Goal: Navigation & Orientation: Find specific page/section

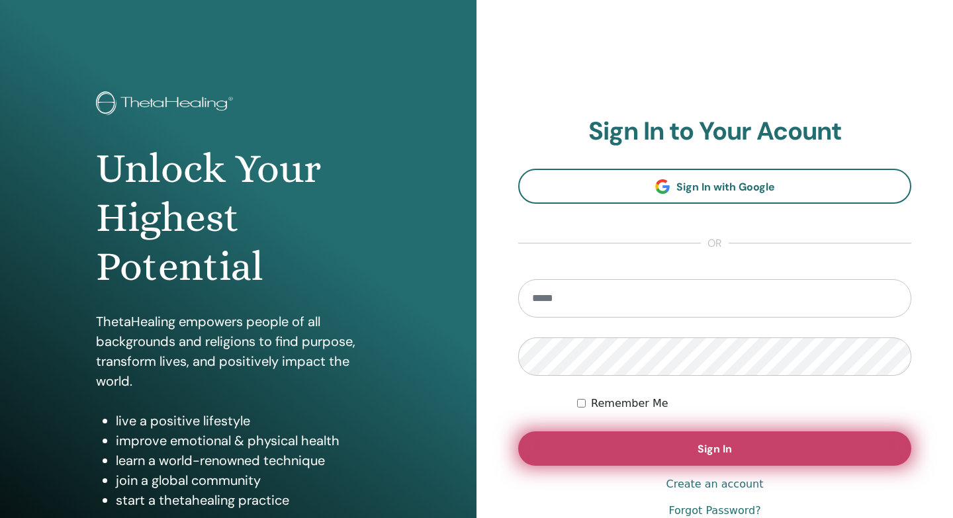
type input "**********"
click at [698, 451] on span "Sign In" at bounding box center [714, 449] width 34 height 14
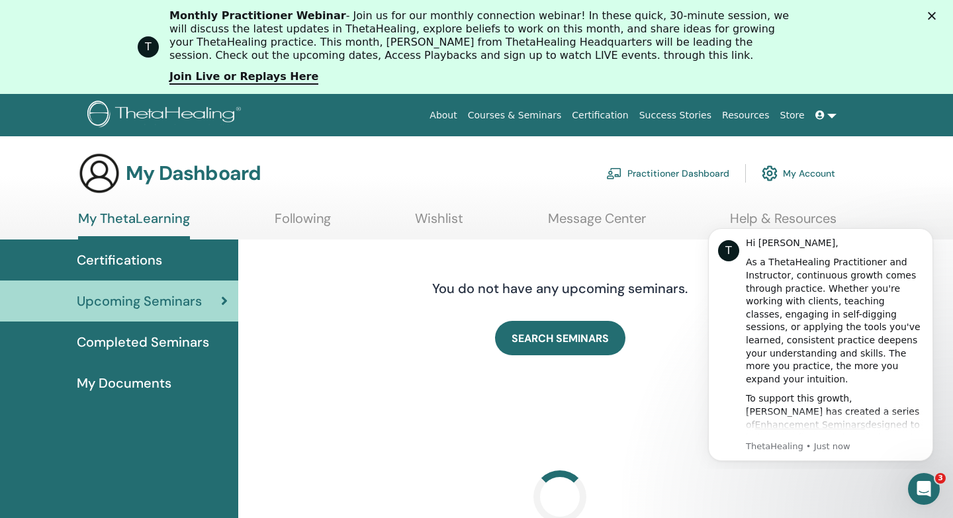
click at [931, 16] on polygon "Close" at bounding box center [932, 16] width 8 height 8
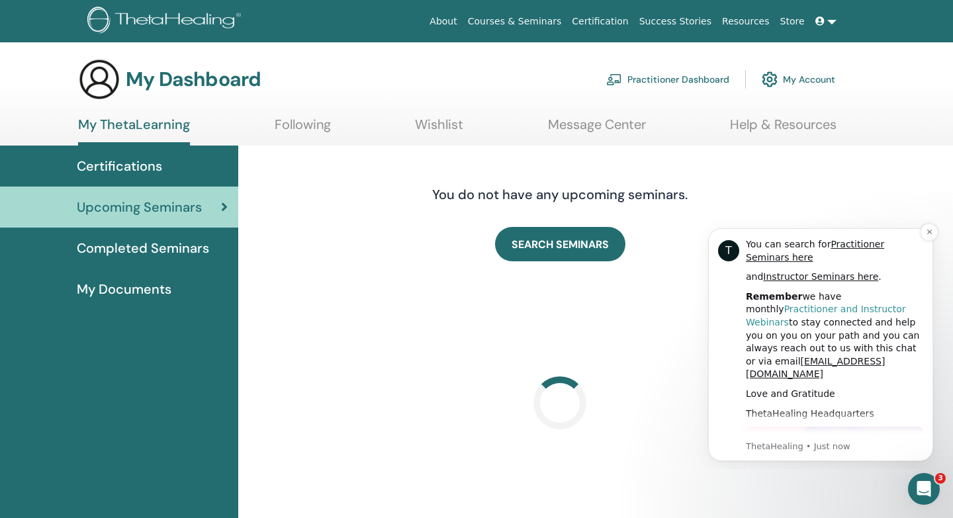
scroll to position [543, 0]
click at [930, 232] on icon "Dismiss notification" at bounding box center [928, 232] width 5 height 5
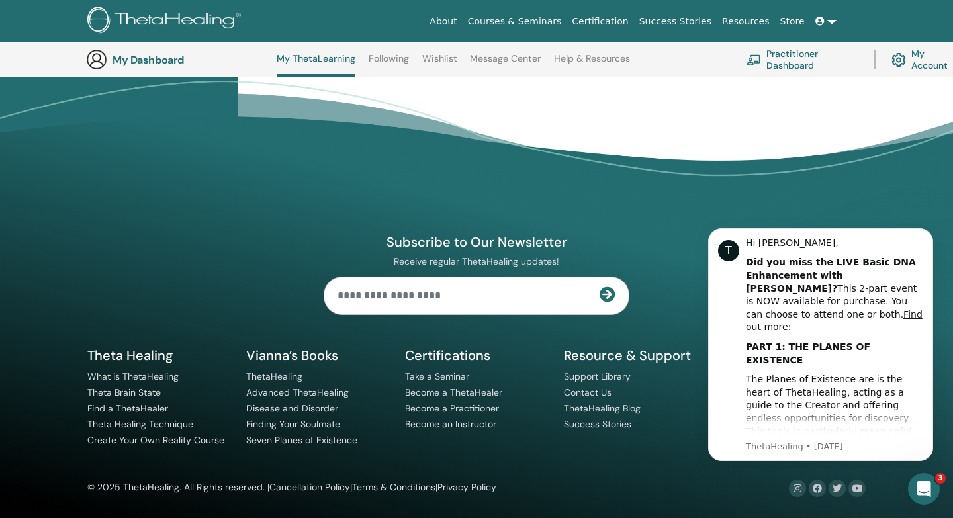
scroll to position [0, 0]
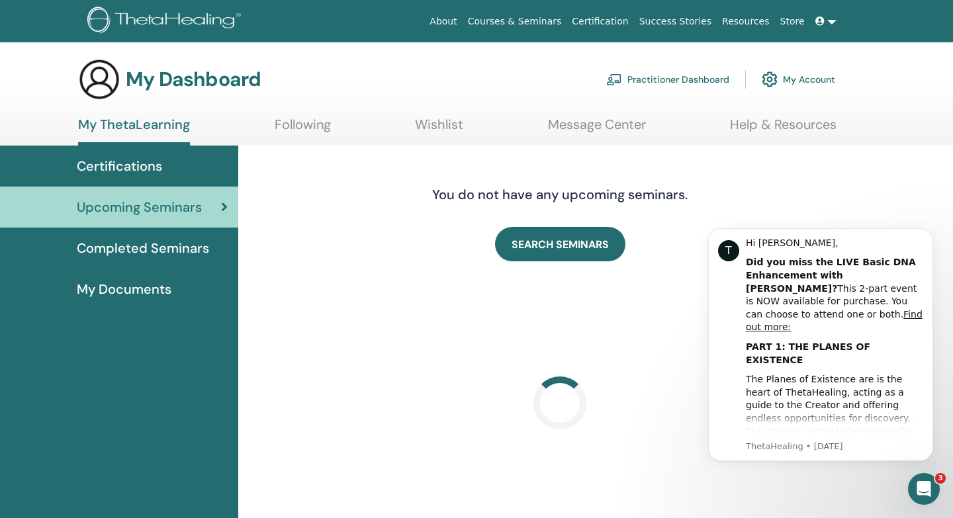
click at [701, 82] on link "Practitioner Dashboard" at bounding box center [667, 79] width 123 height 29
click at [666, 77] on link "Practitioner Dashboard" at bounding box center [667, 79] width 123 height 29
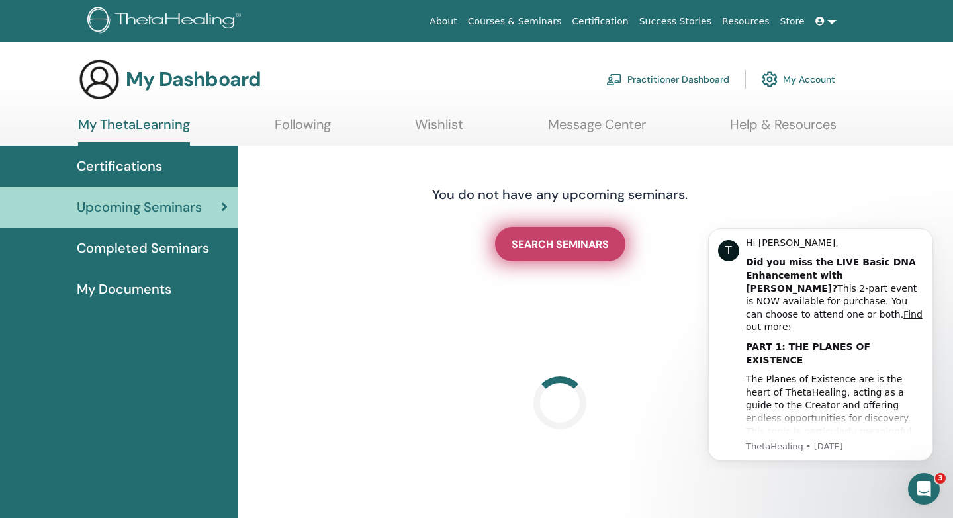
click at [560, 253] on link "SEARCH SEMINARS" at bounding box center [560, 244] width 130 height 34
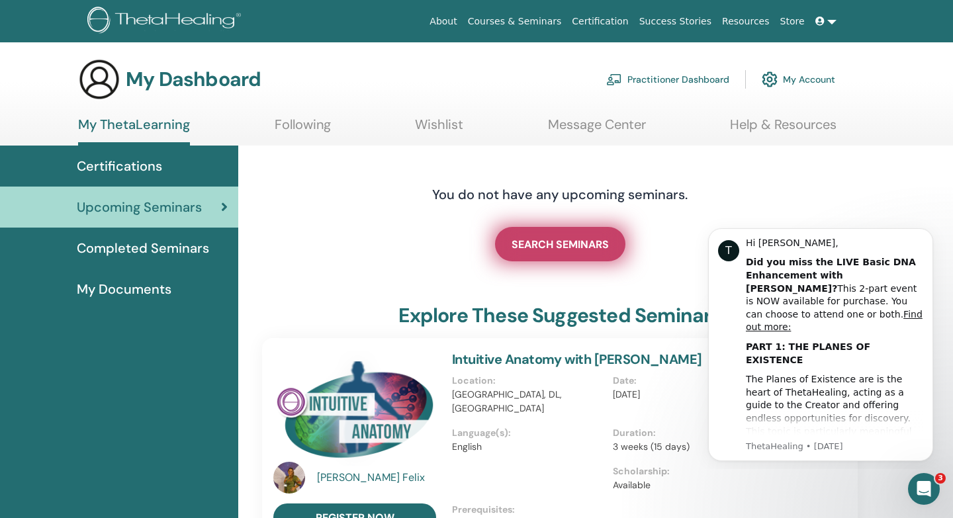
click at [556, 238] on span "SEARCH SEMINARS" at bounding box center [559, 245] width 97 height 14
